Goal: Share content: Share content

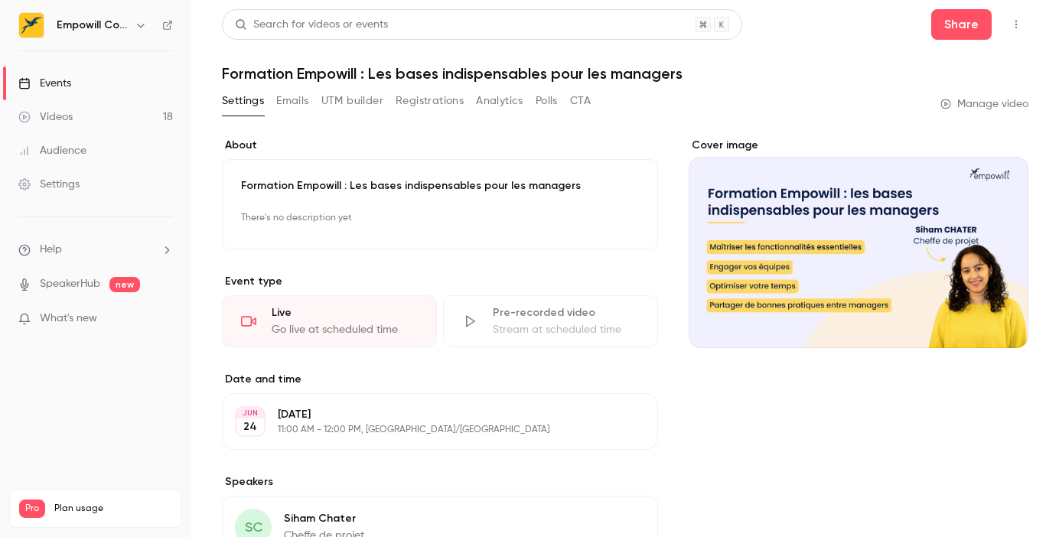
scroll to position [34, 0]
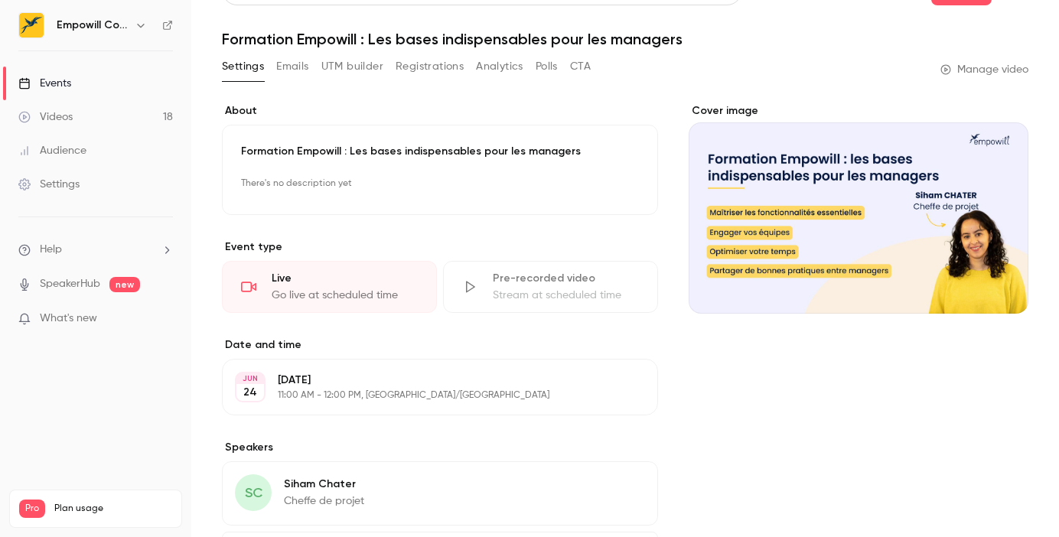
click at [80, 107] on link "Videos 18" at bounding box center [95, 117] width 191 height 34
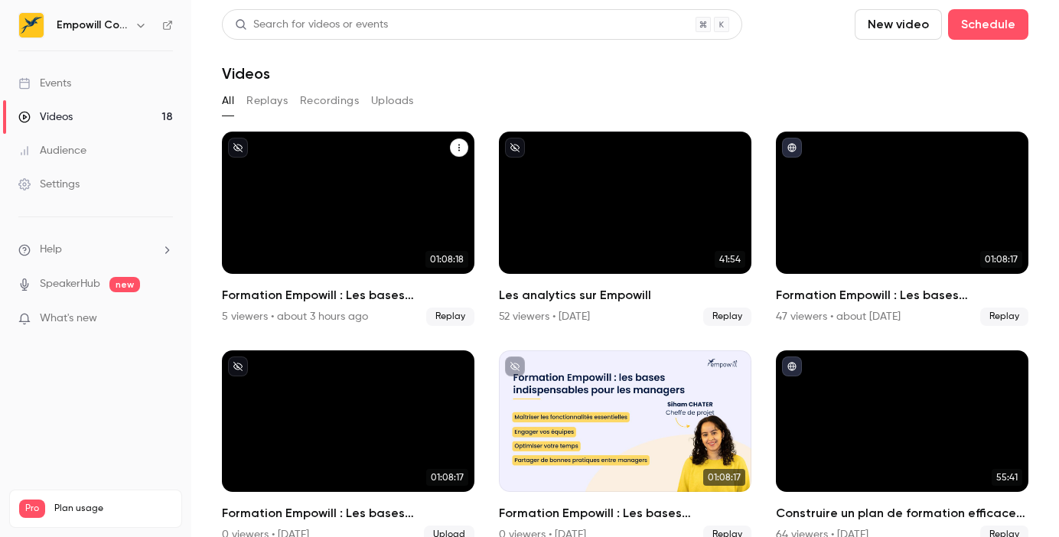
scroll to position [24, 0]
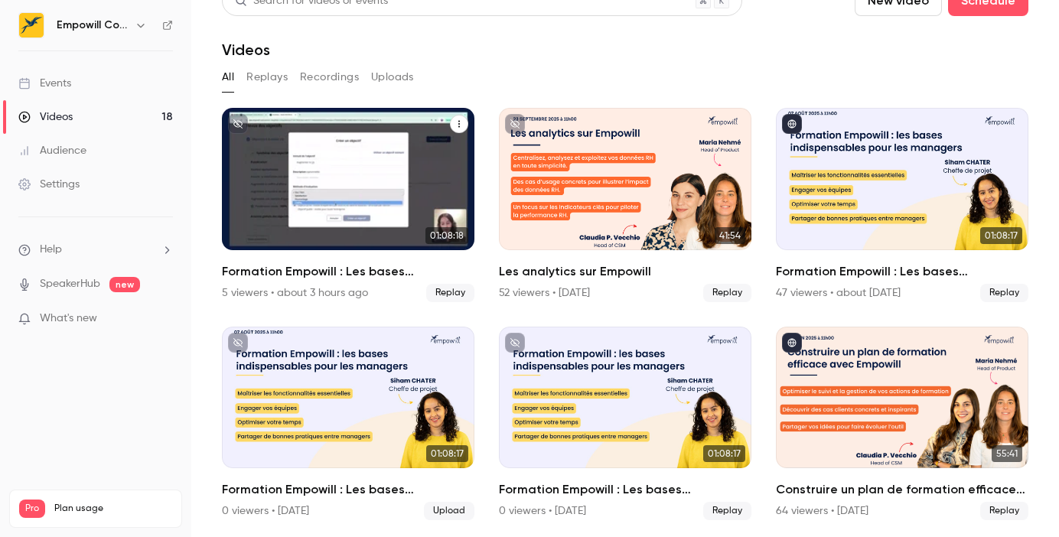
click at [462, 126] on icon "Formation Empowill : Les bases indispensables pour les managers" at bounding box center [459, 123] width 9 height 9
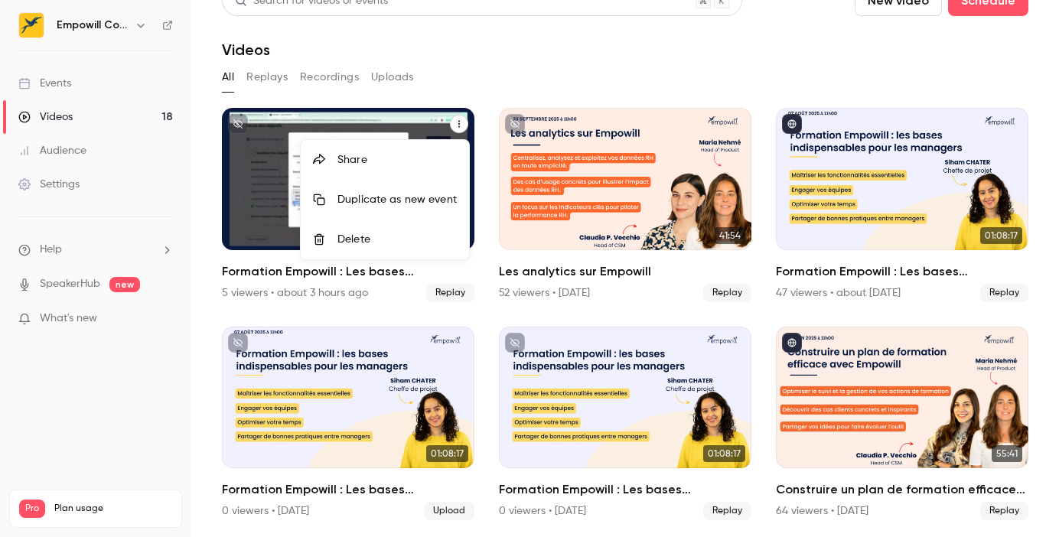
click at [369, 129] on div at bounding box center [529, 268] width 1059 height 537
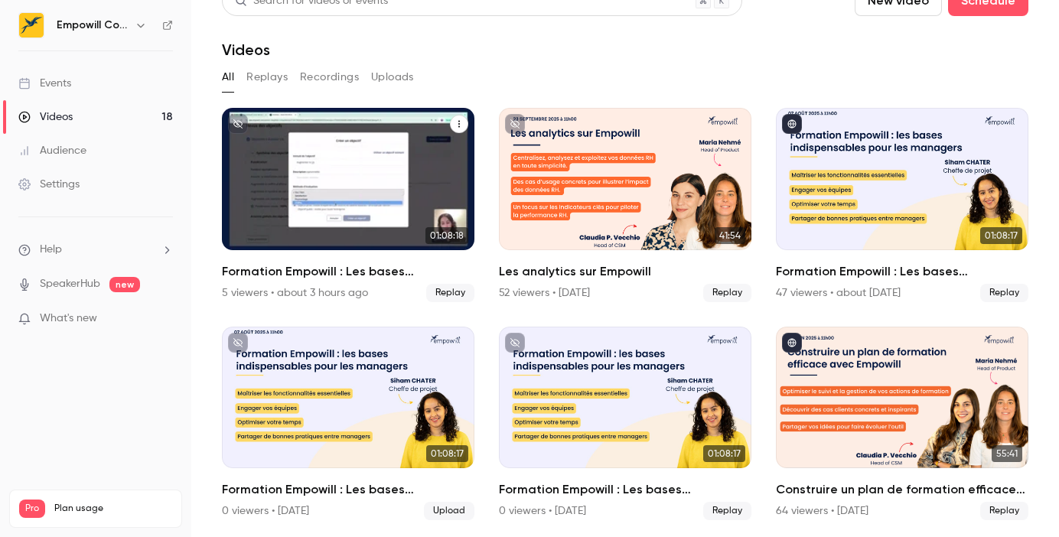
click at [342, 129] on div "Formation Empowill : Les bases indispensables pour les managers" at bounding box center [348, 179] width 253 height 142
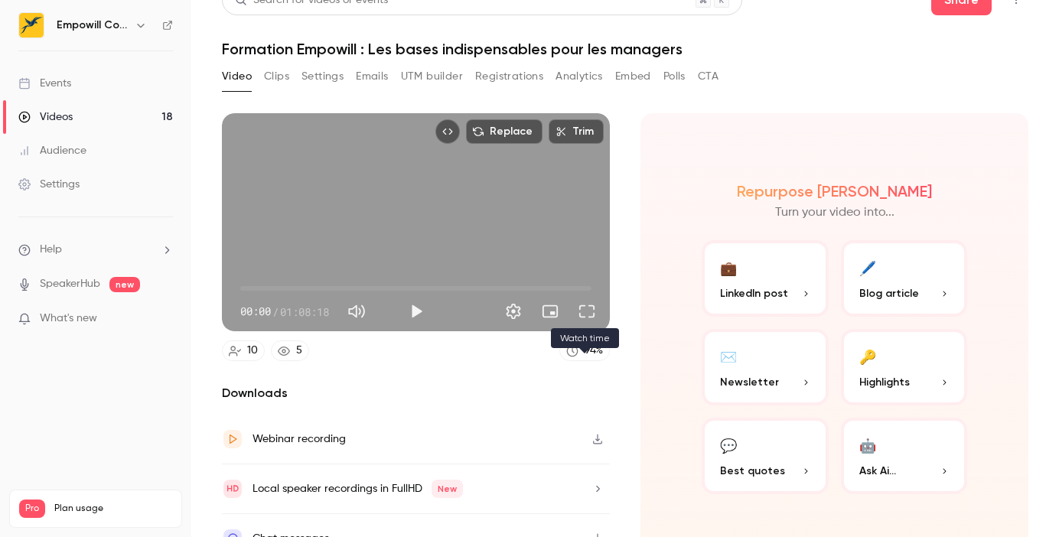
scroll to position [6, 0]
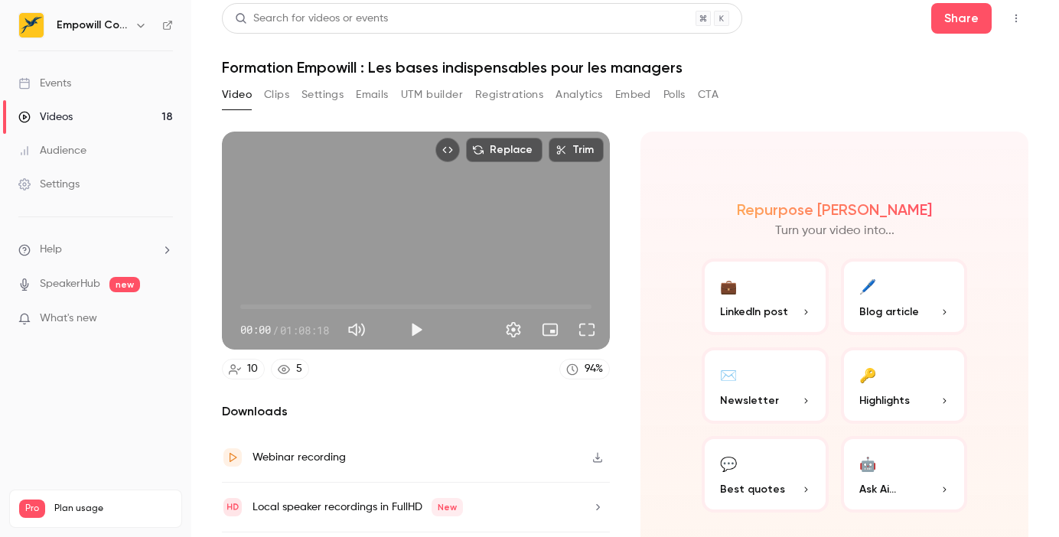
click at [1022, 24] on button "Top Bar Actions" at bounding box center [1016, 18] width 24 height 24
click at [769, 64] on div at bounding box center [529, 268] width 1059 height 537
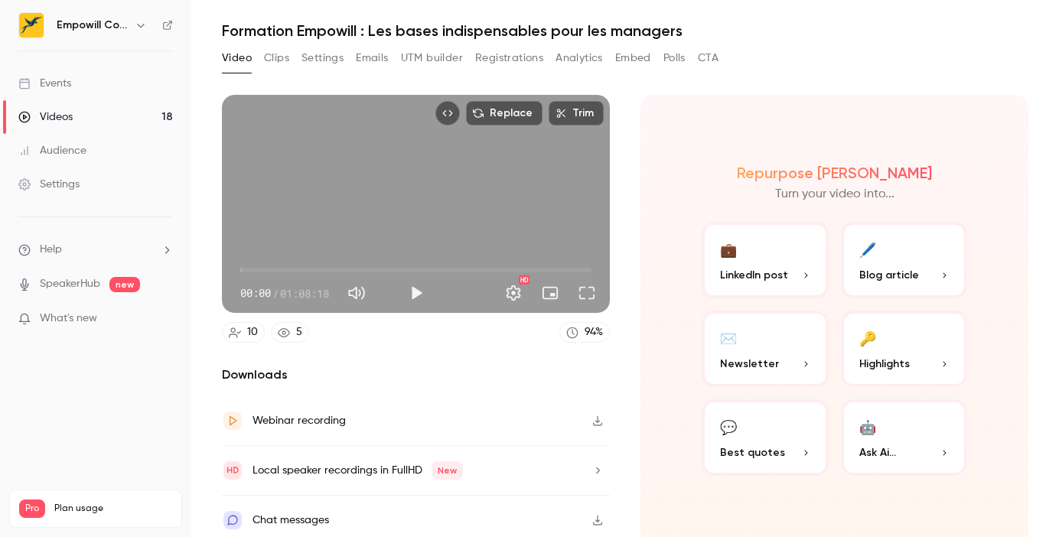
scroll to position [51, 0]
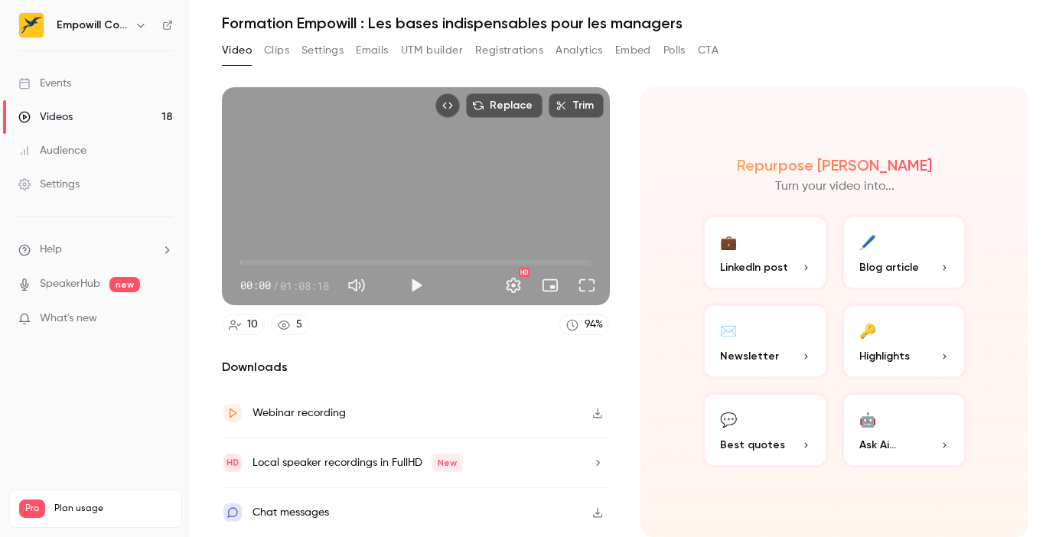
click at [595, 416] on icon "button" at bounding box center [598, 413] width 12 height 11
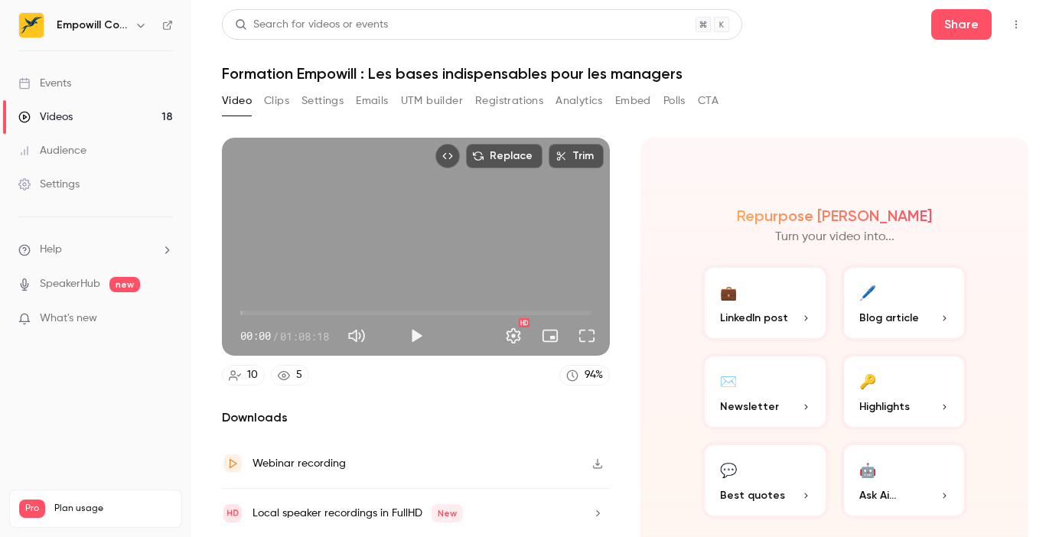
click at [1015, 26] on icon "Top Bar Actions" at bounding box center [1016, 24] width 12 height 11
click at [141, 26] on div at bounding box center [529, 268] width 1059 height 537
click at [139, 24] on icon "button" at bounding box center [141, 25] width 12 height 12
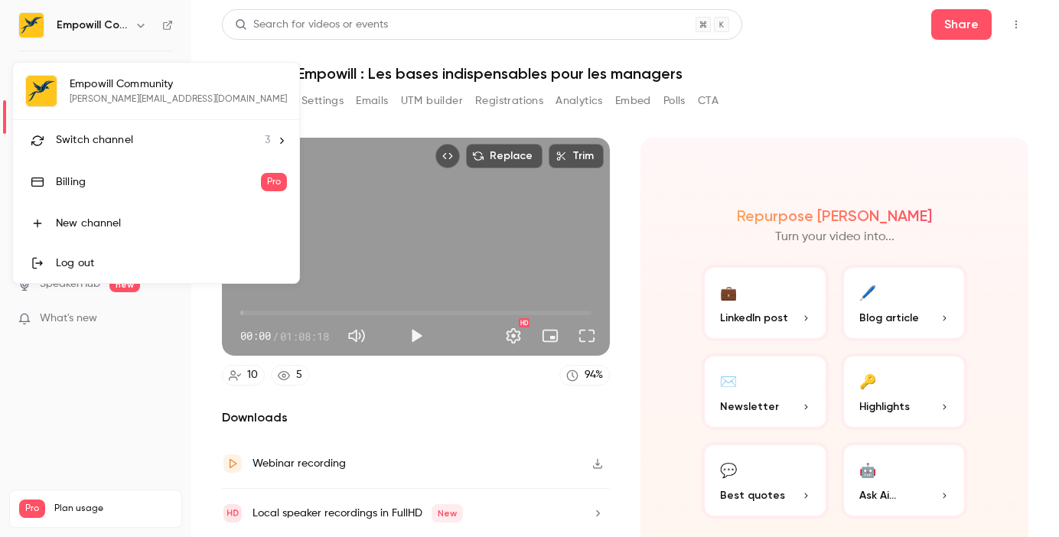
click at [130, 14] on div at bounding box center [529, 268] width 1059 height 537
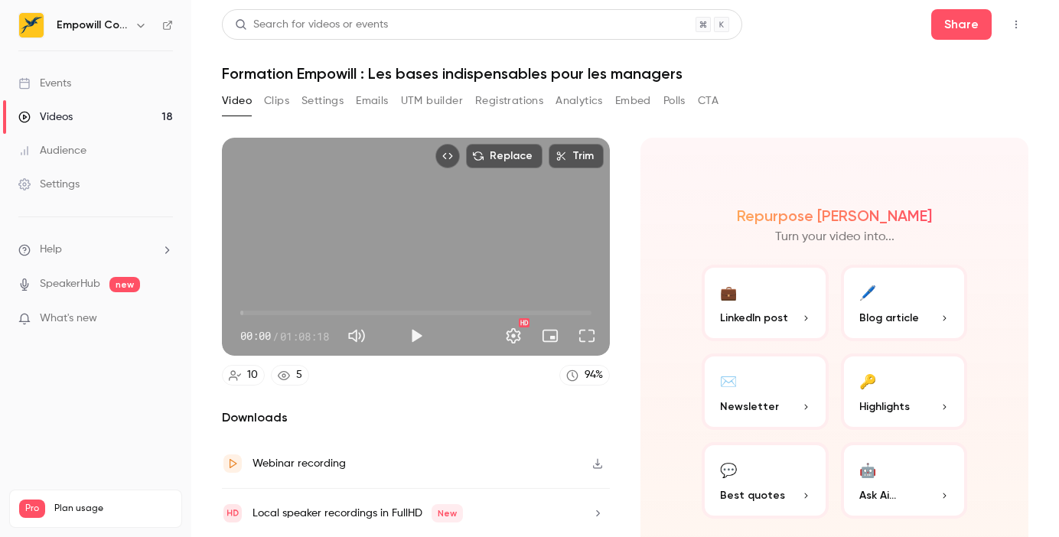
click at [644, 101] on button "Embed" at bounding box center [633, 101] width 36 height 24
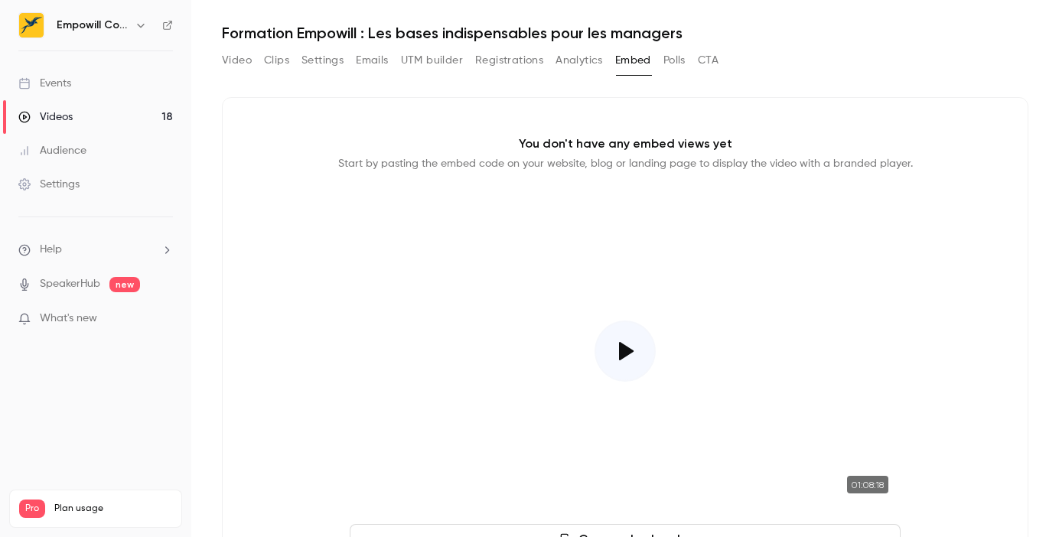
scroll to position [120, 0]
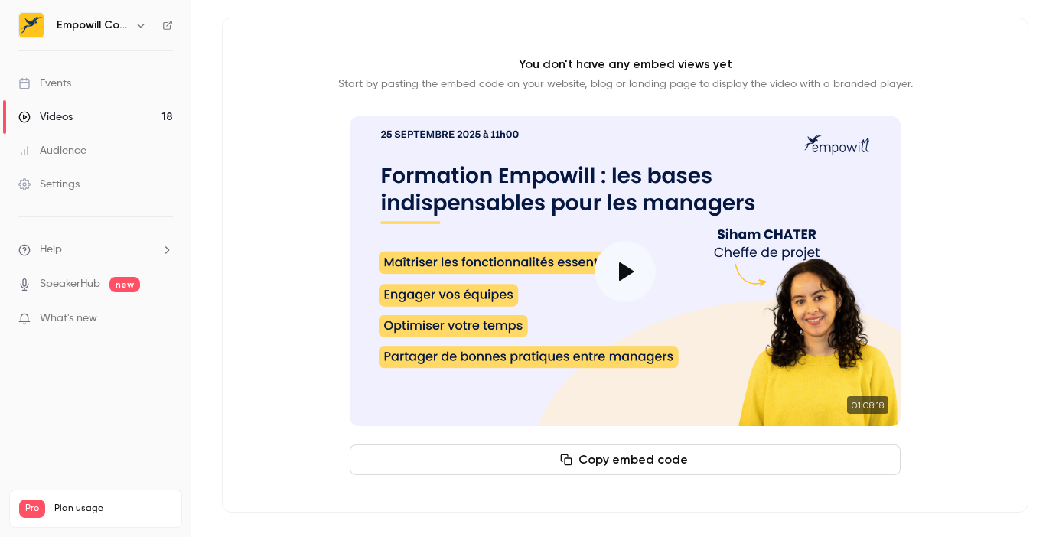
click at [677, 452] on button "Copy embed code" at bounding box center [625, 460] width 551 height 31
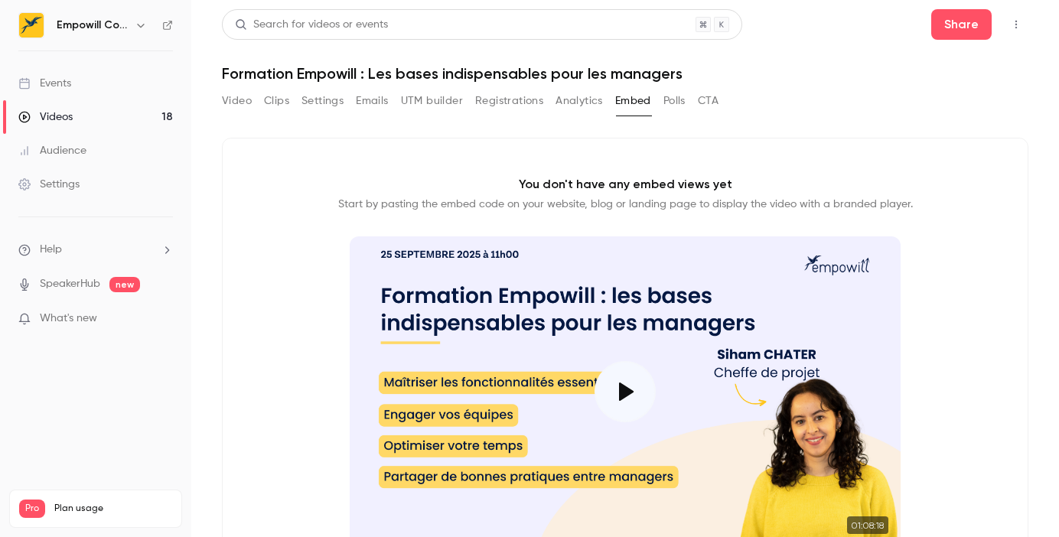
click at [269, 108] on button "Clips" at bounding box center [276, 101] width 25 height 24
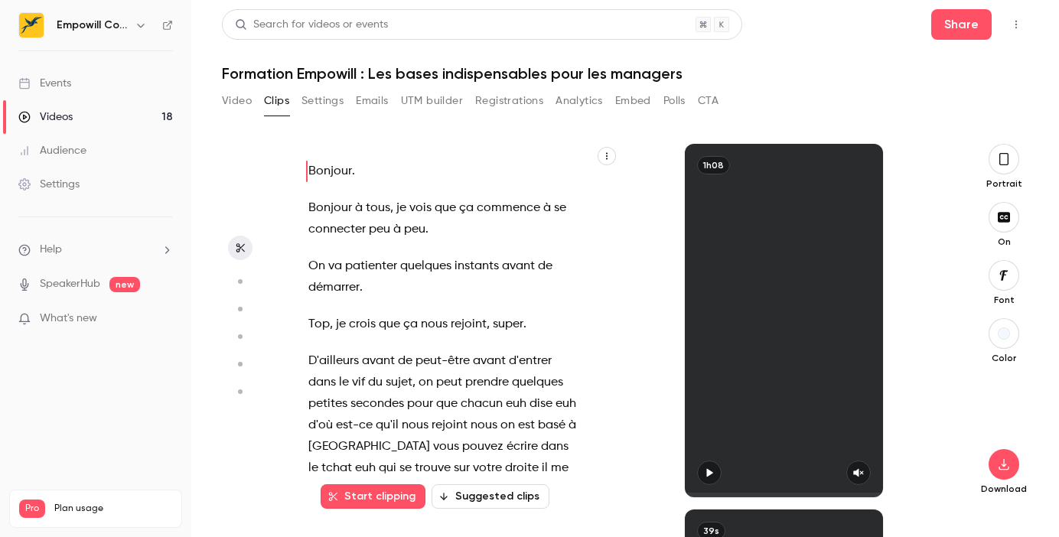
click at [327, 96] on button "Settings" at bounding box center [323, 101] width 42 height 24
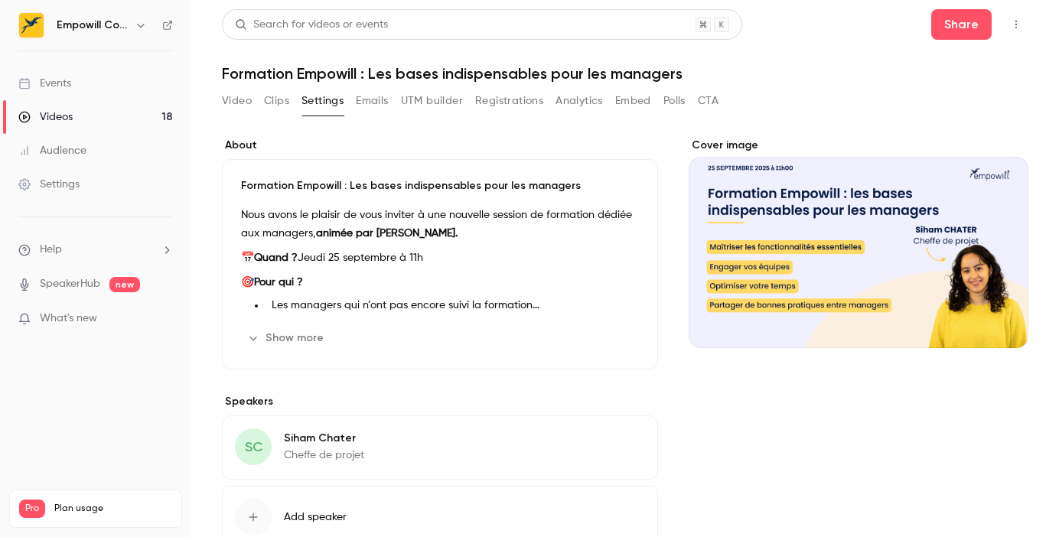
click at [227, 95] on button "Video" at bounding box center [237, 101] width 30 height 24
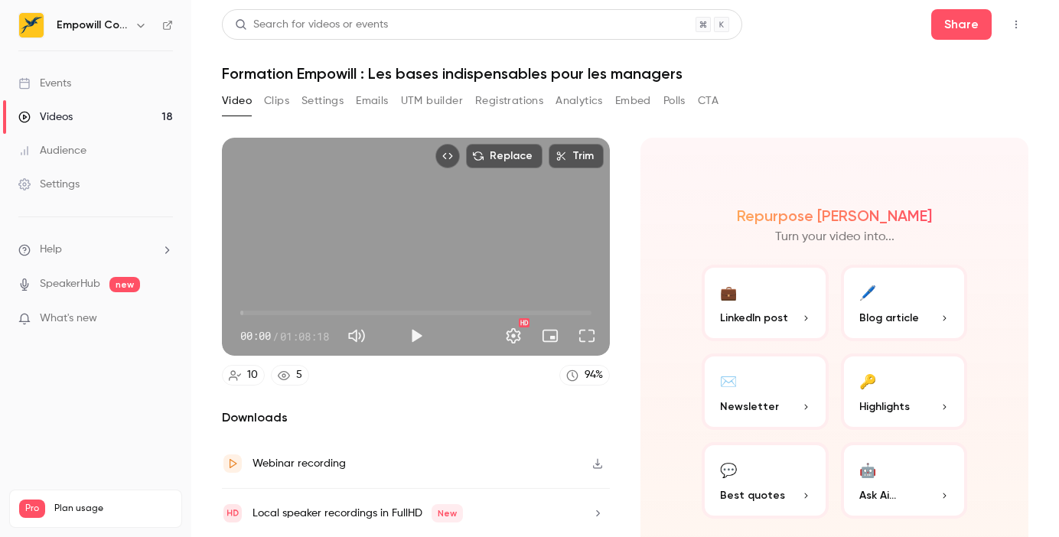
scroll to position [51, 0]
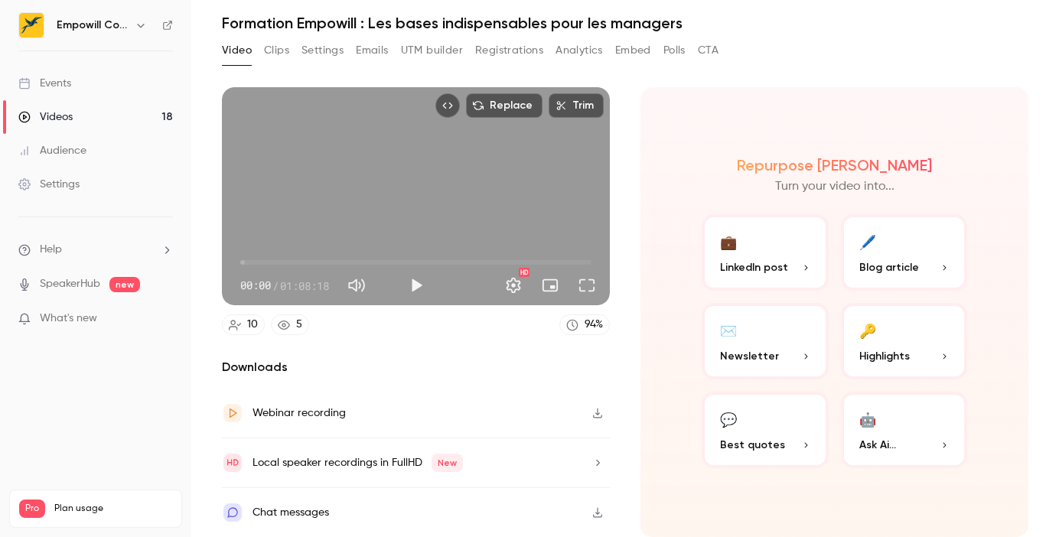
click at [282, 52] on button "Clips" at bounding box center [276, 50] width 25 height 24
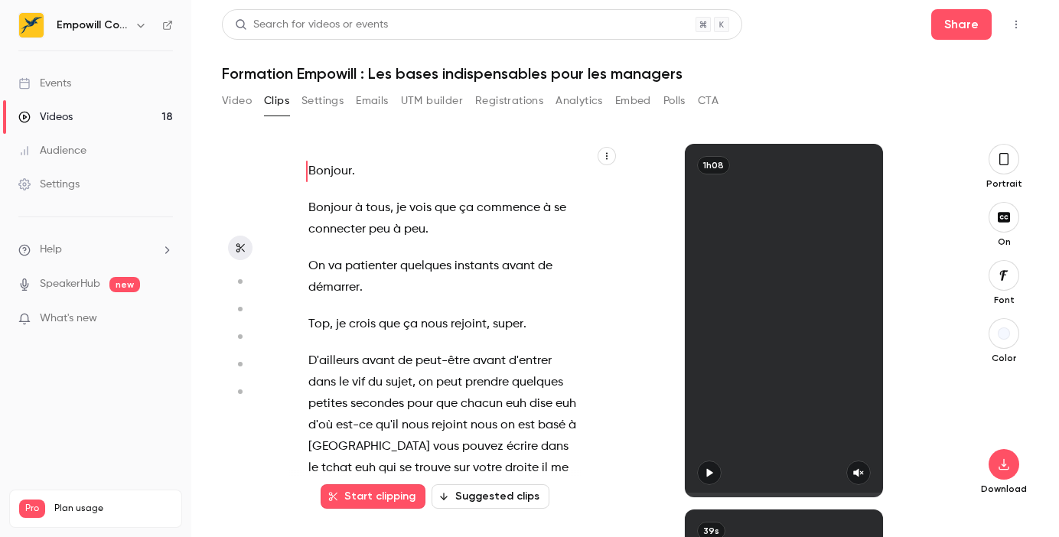
click at [329, 103] on button "Settings" at bounding box center [323, 101] width 42 height 24
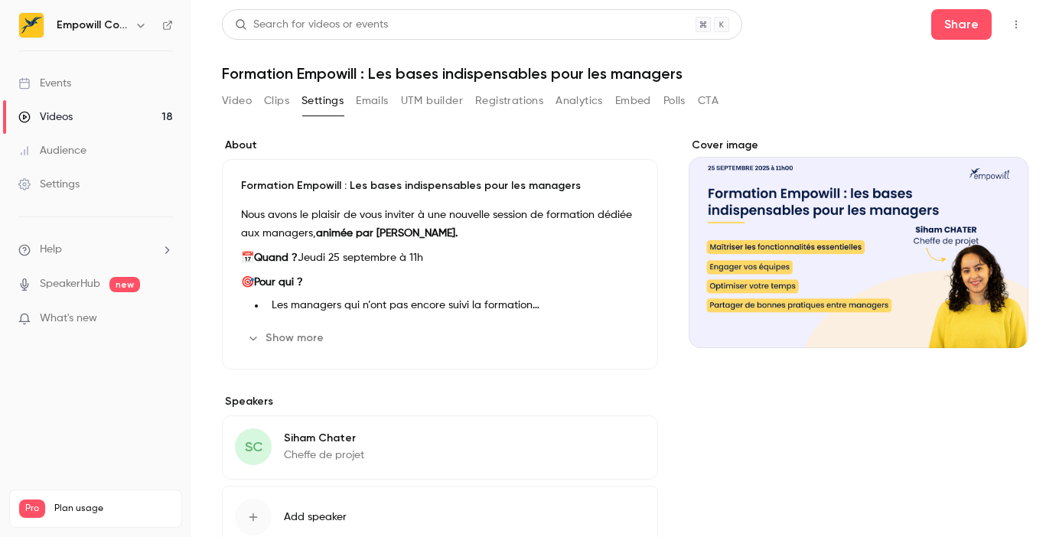
click at [377, 105] on button "Emails" at bounding box center [372, 101] width 32 height 24
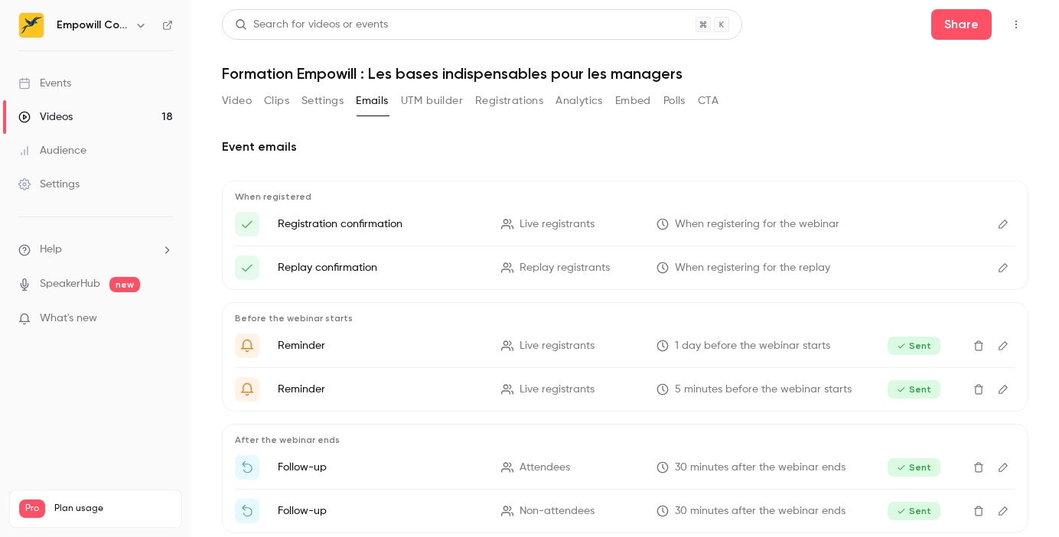
click at [412, 100] on button "UTM builder" at bounding box center [432, 101] width 62 height 24
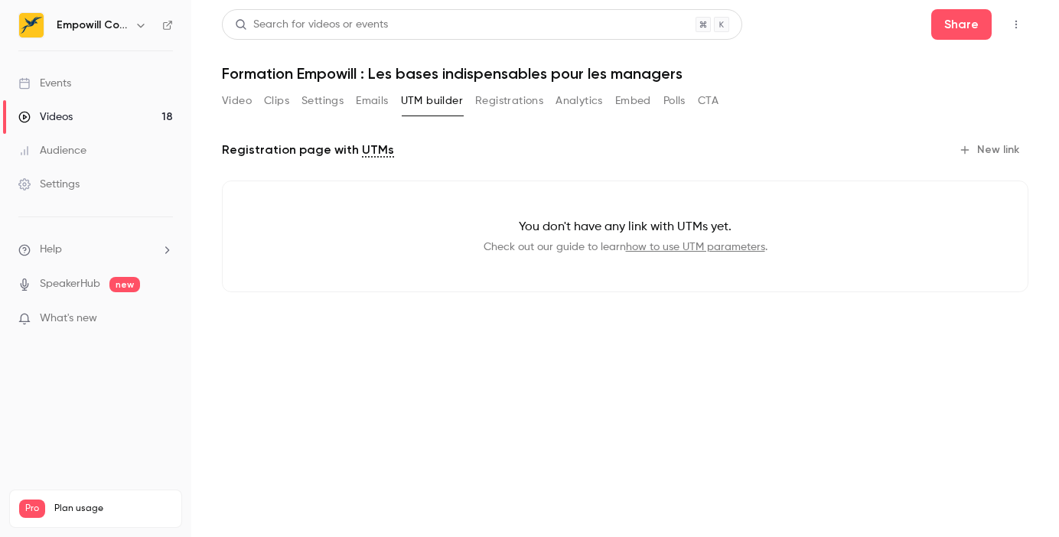
click at [529, 100] on button "Registrations" at bounding box center [509, 101] width 68 height 24
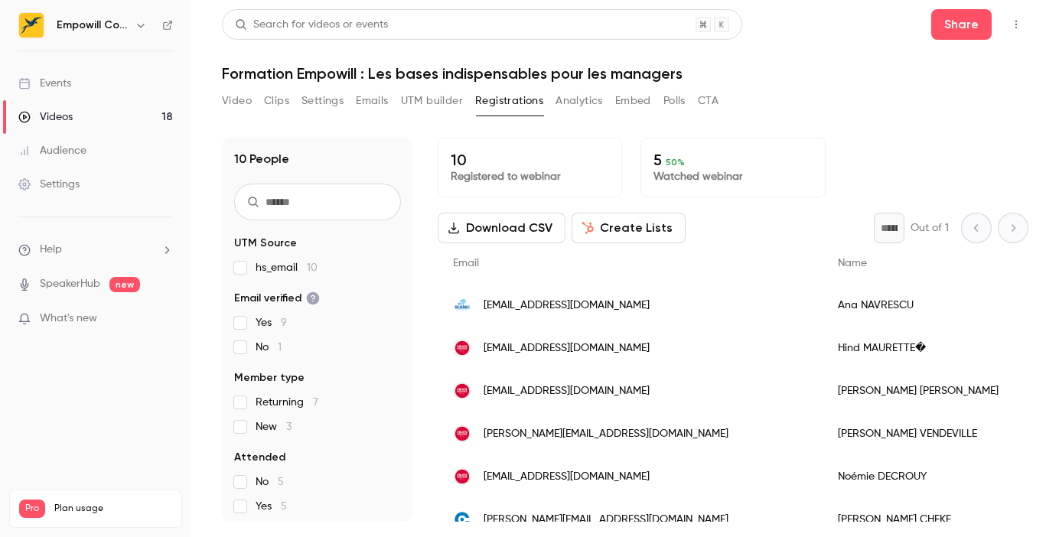
click at [598, 92] on button "Analytics" at bounding box center [579, 101] width 47 height 24
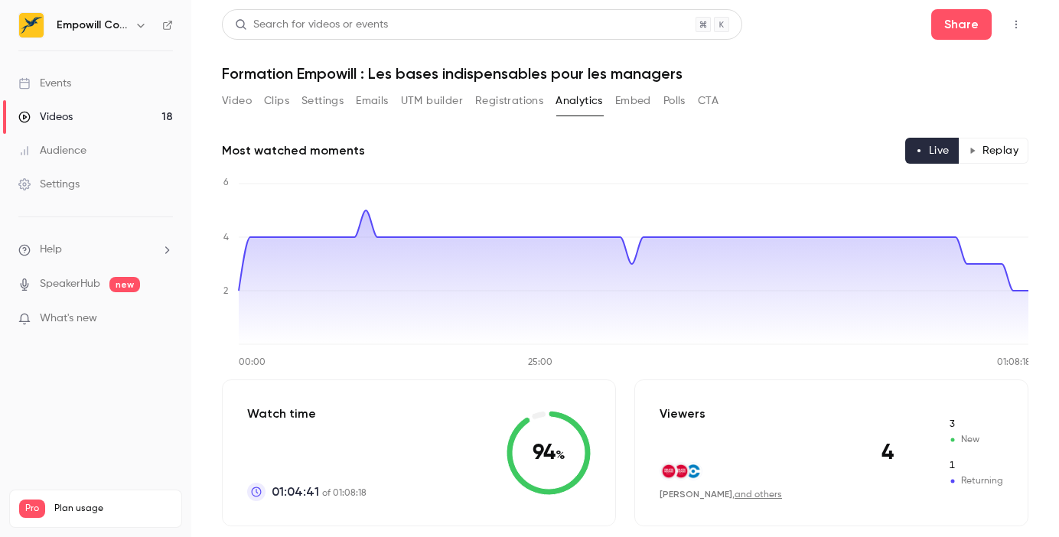
click at [629, 99] on button "Embed" at bounding box center [633, 101] width 36 height 24
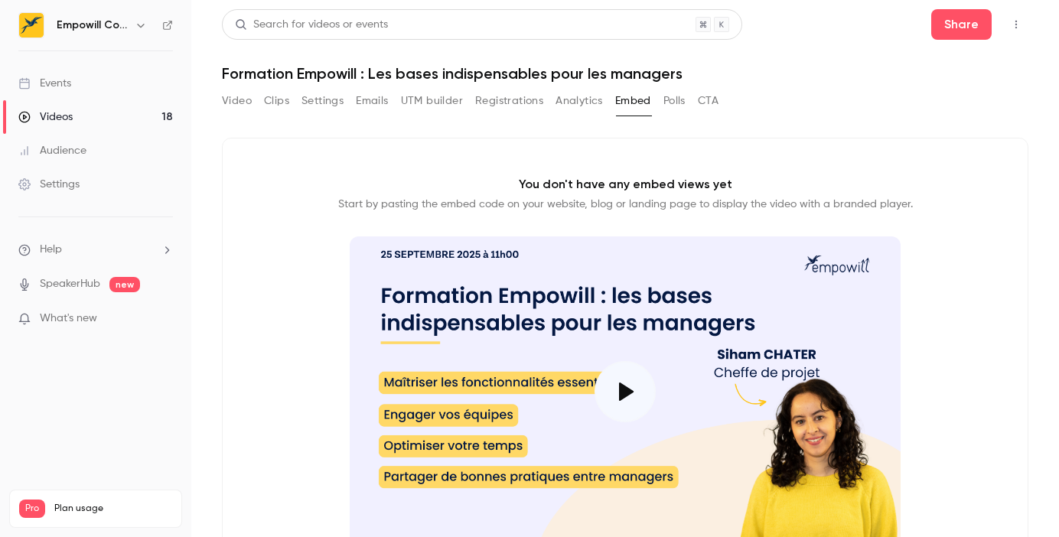
click at [664, 98] on button "Polls" at bounding box center [675, 101] width 22 height 24
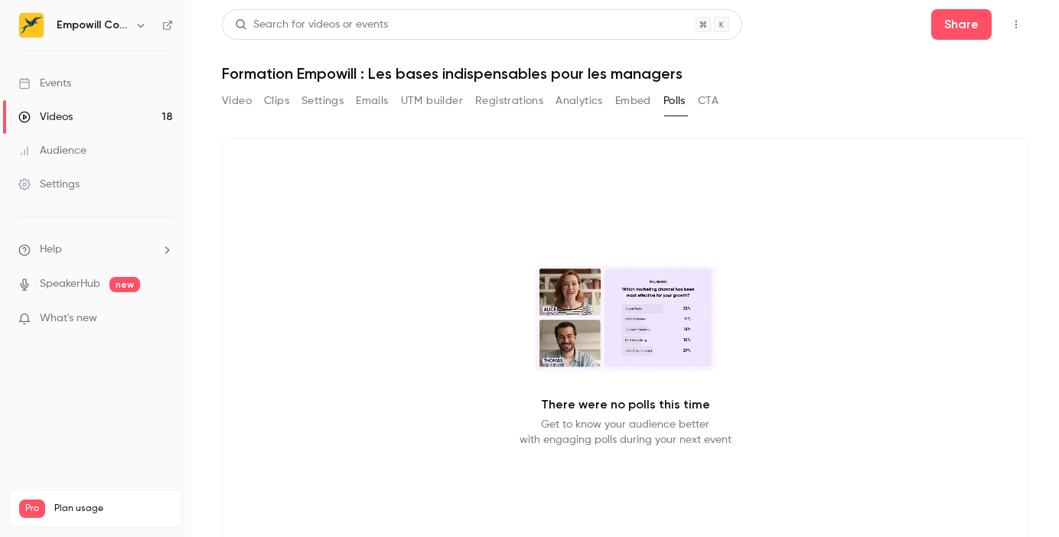
click at [621, 99] on button "Embed" at bounding box center [633, 101] width 36 height 24
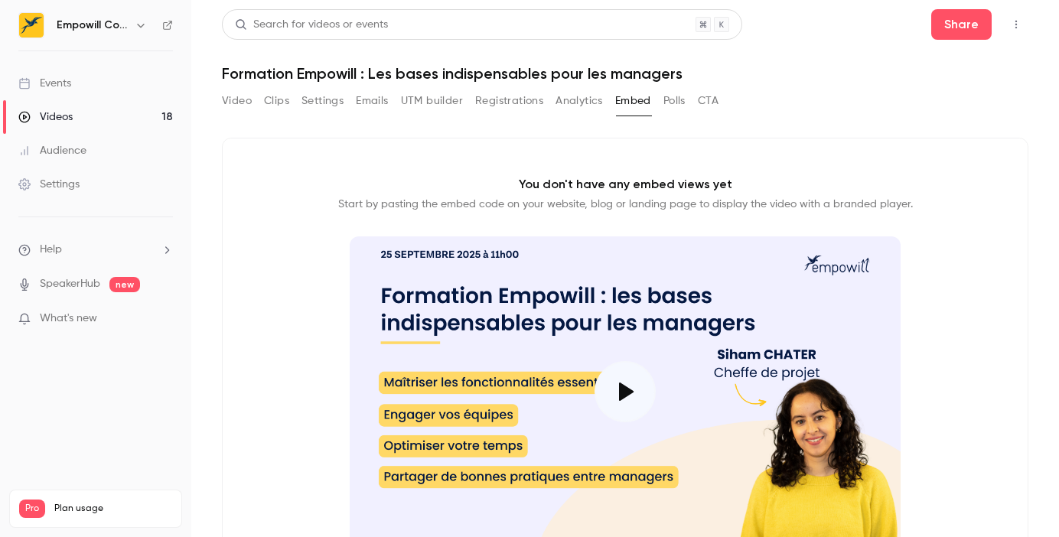
scroll to position [120, 0]
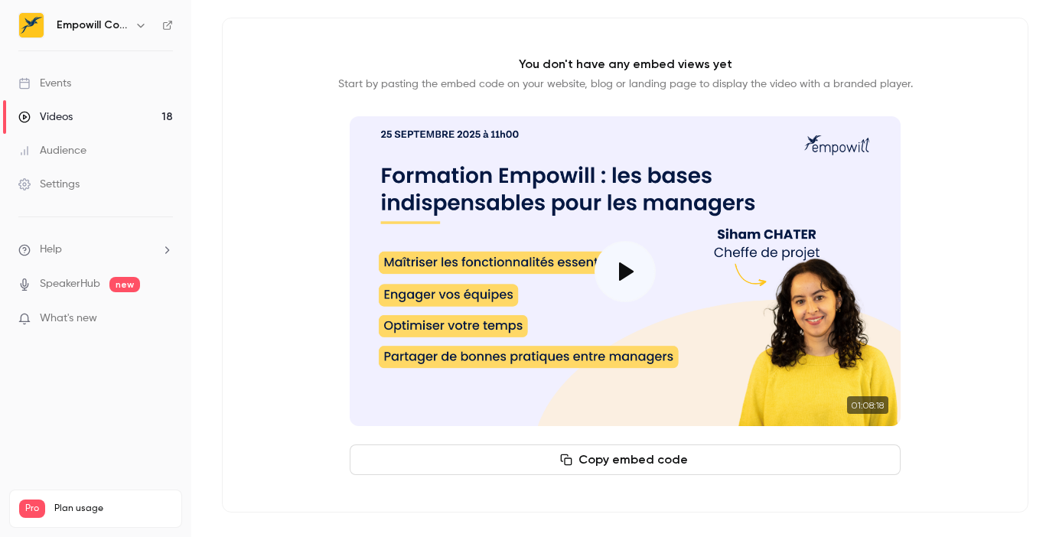
click at [639, 458] on button "Copy embed code" at bounding box center [625, 460] width 551 height 31
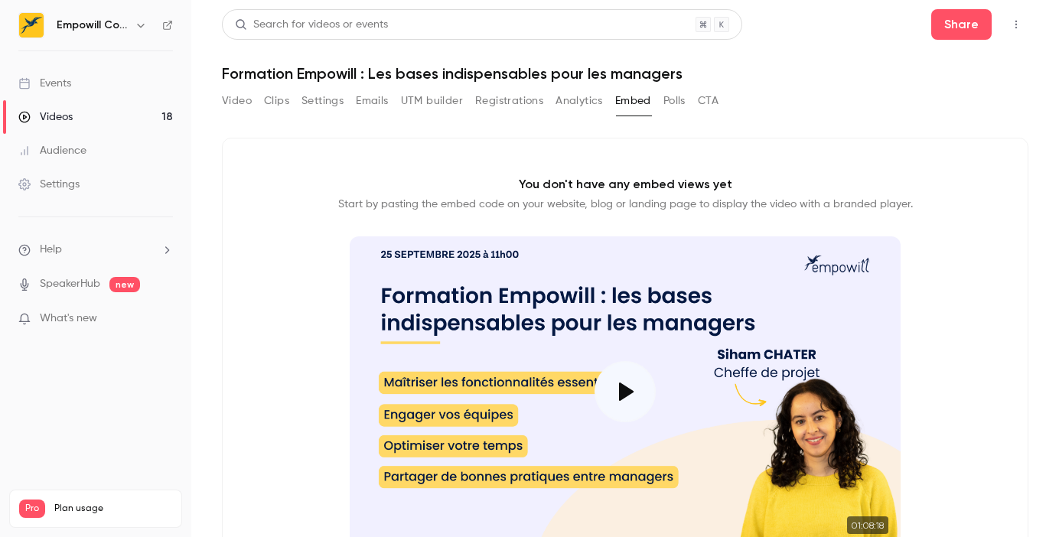
click at [264, 93] on button "Clips" at bounding box center [276, 101] width 25 height 24
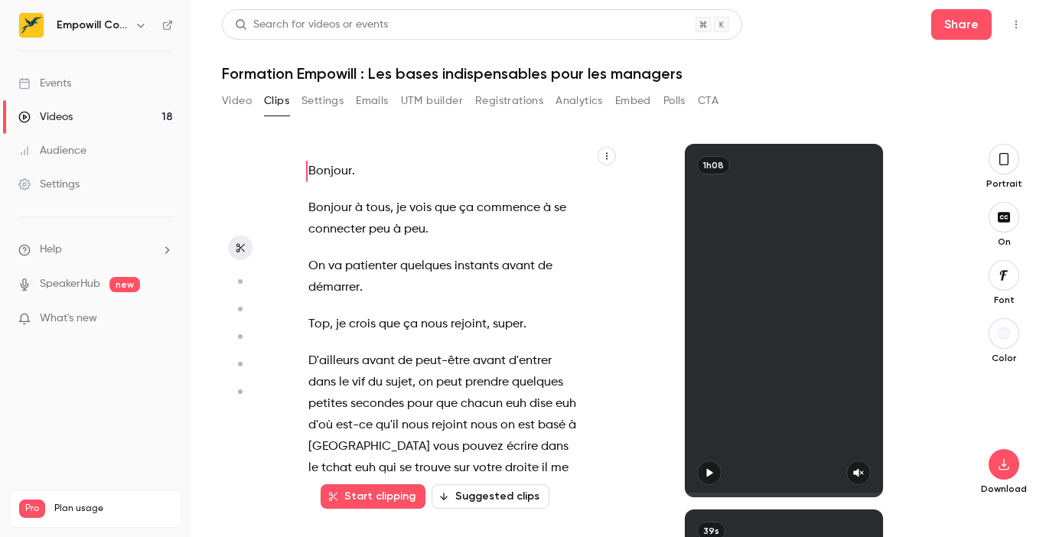
click at [240, 97] on button "Video" at bounding box center [237, 101] width 30 height 24
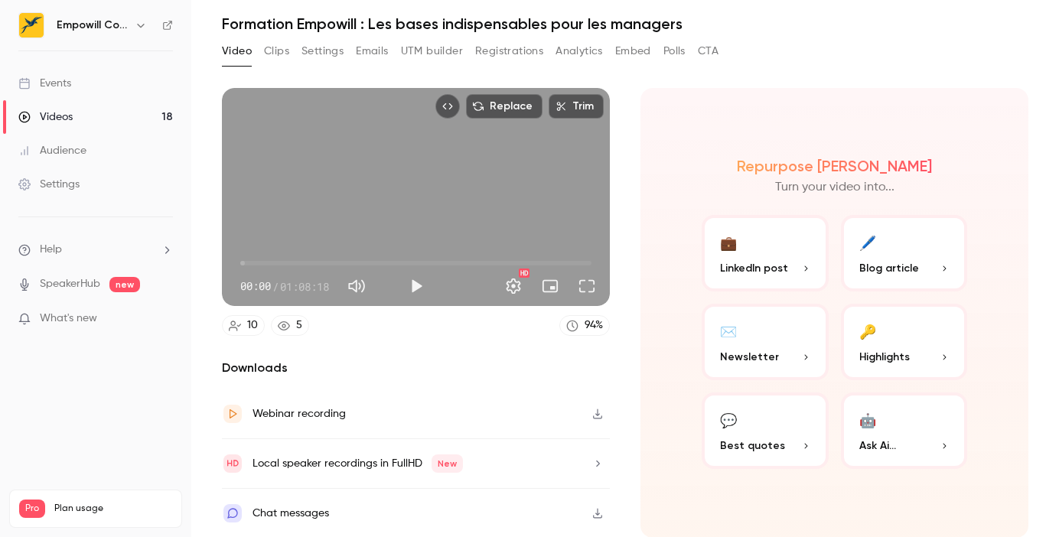
scroll to position [51, 0]
click at [86, 81] on link "Events" at bounding box center [95, 84] width 191 height 34
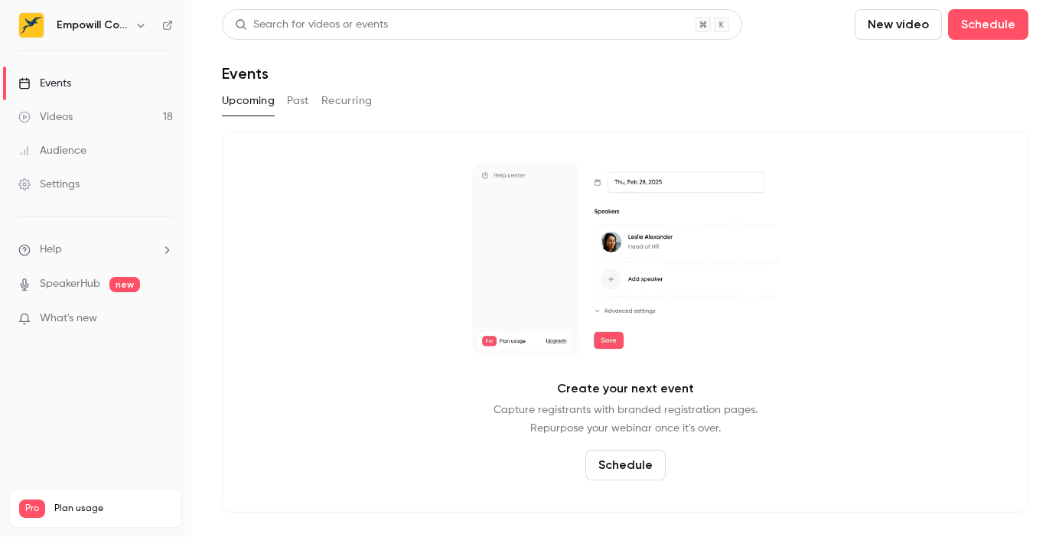
click at [298, 104] on button "Past" at bounding box center [298, 101] width 22 height 24
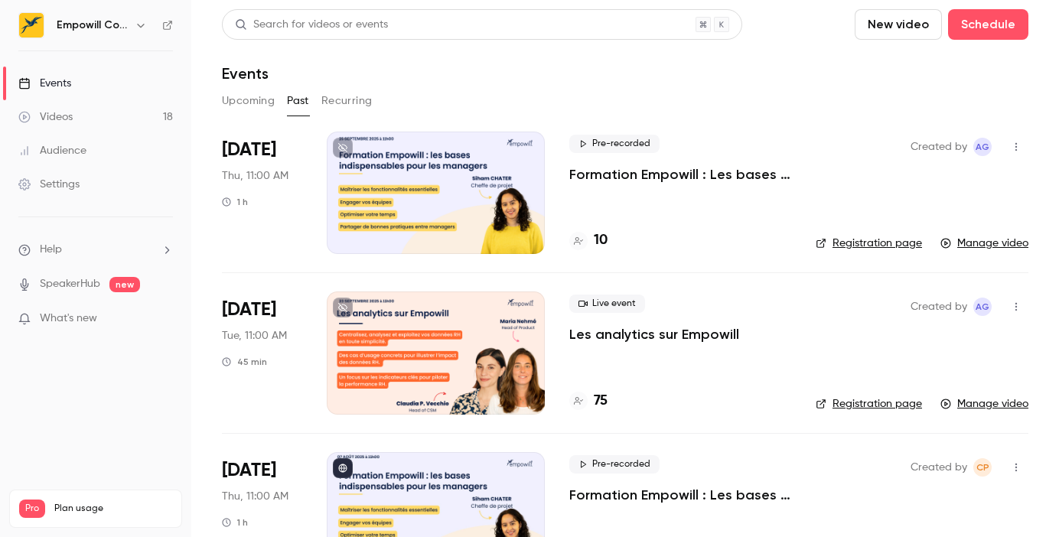
click at [377, 197] on div at bounding box center [436, 193] width 218 height 122
click at [639, 175] on p "Formation Empowill : Les bases indispensables pour les managers" at bounding box center [680, 174] width 222 height 18
click at [1019, 146] on icon "button" at bounding box center [1016, 147] width 12 height 11
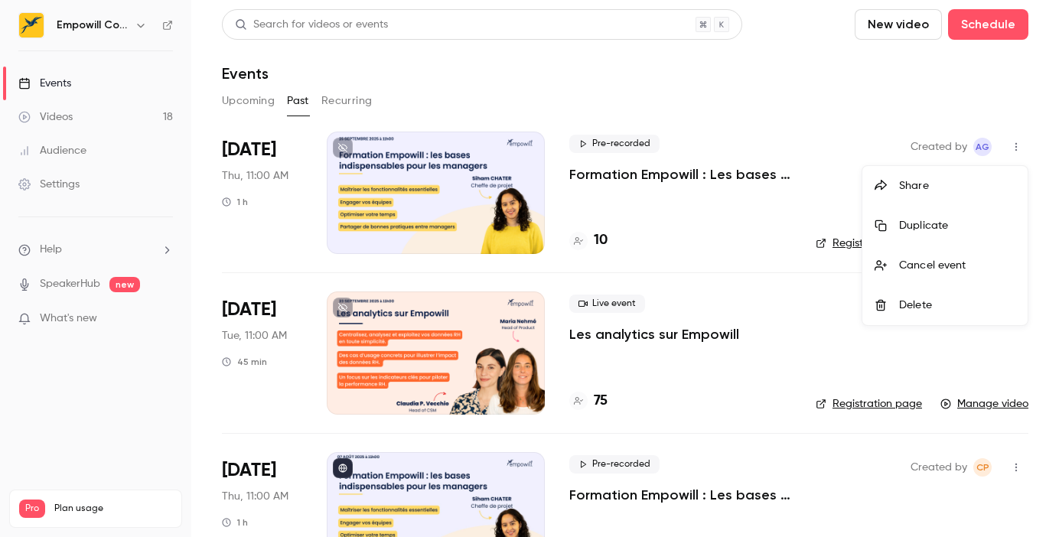
click at [923, 179] on div "Share" at bounding box center [957, 185] width 116 height 15
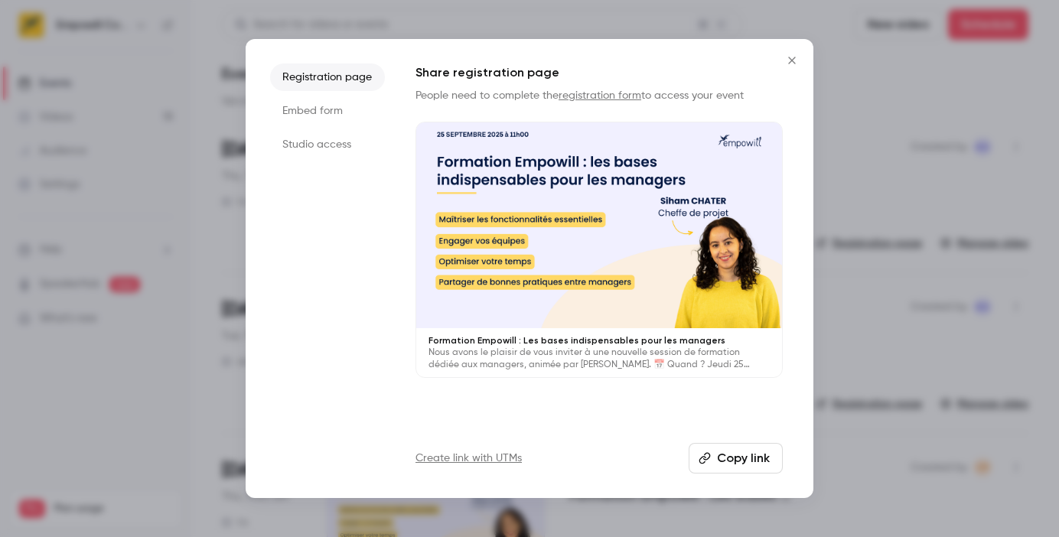
click at [748, 455] on button "Copy link" at bounding box center [736, 458] width 94 height 31
click at [129, 106] on div at bounding box center [529, 268] width 1059 height 537
